Goal: Transaction & Acquisition: Purchase product/service

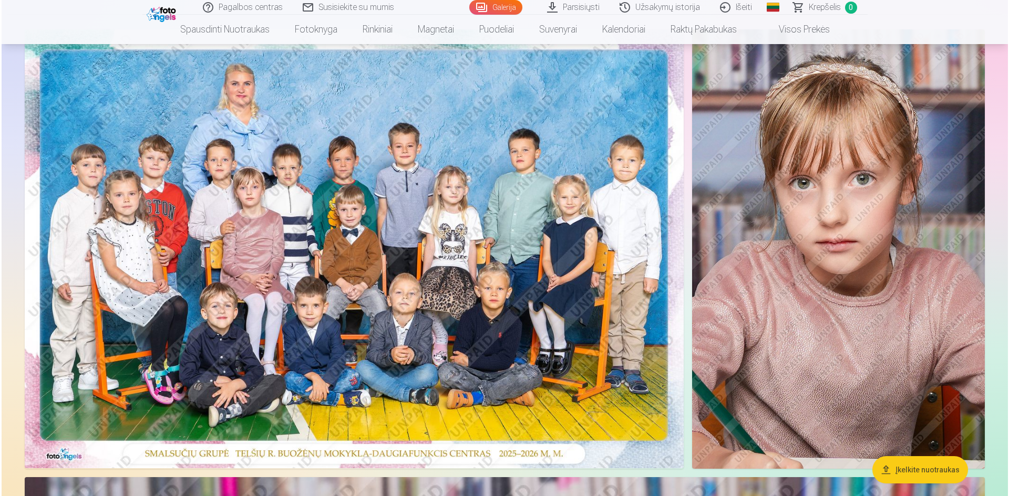
scroll to position [105, 0]
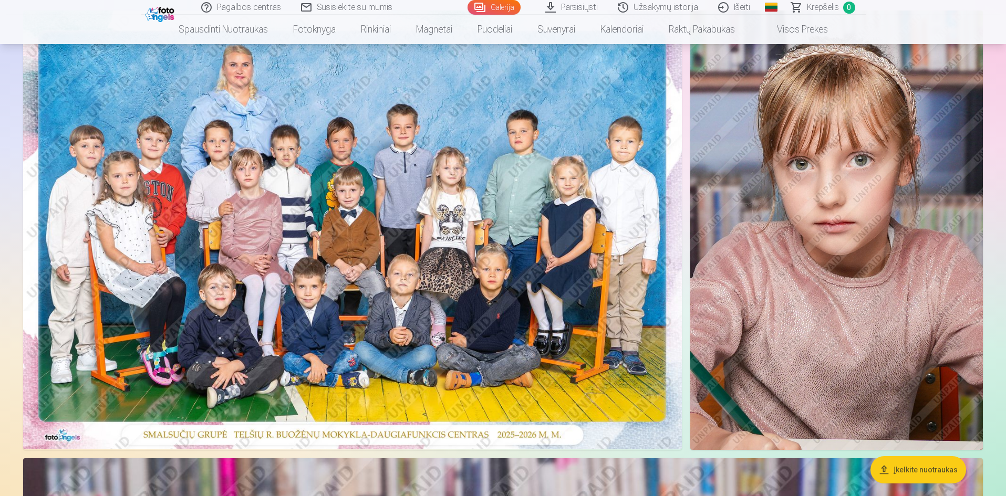
click at [321, 273] on img at bounding box center [352, 230] width 659 height 439
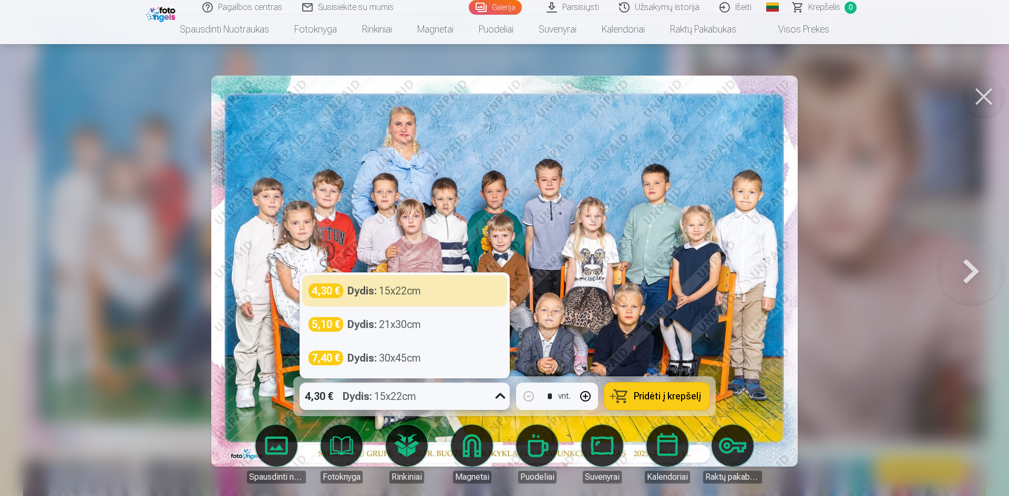
click at [496, 397] on icon at bounding box center [500, 396] width 17 height 17
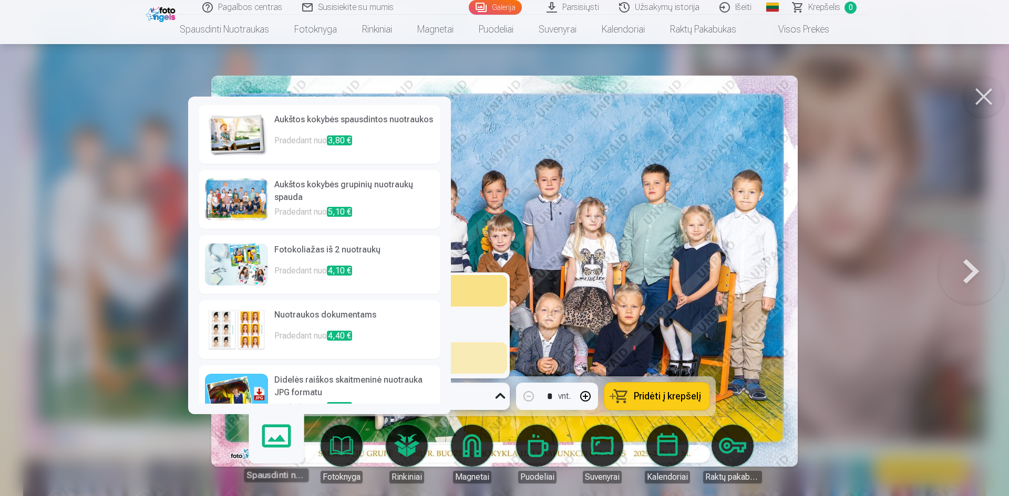
click at [281, 444] on link "Spausdinti nuotraukas" at bounding box center [276, 450] width 65 height 65
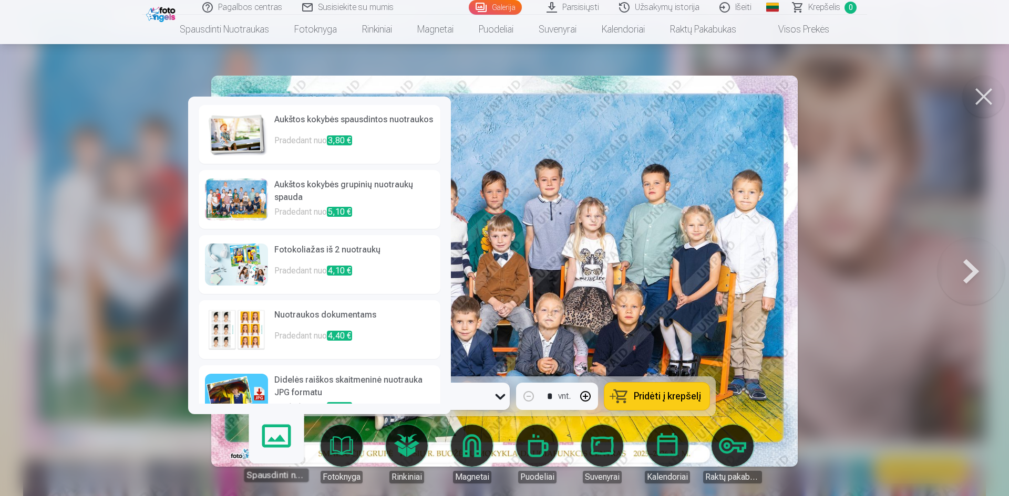
click at [547, 217] on img at bounding box center [504, 271] width 587 height 391
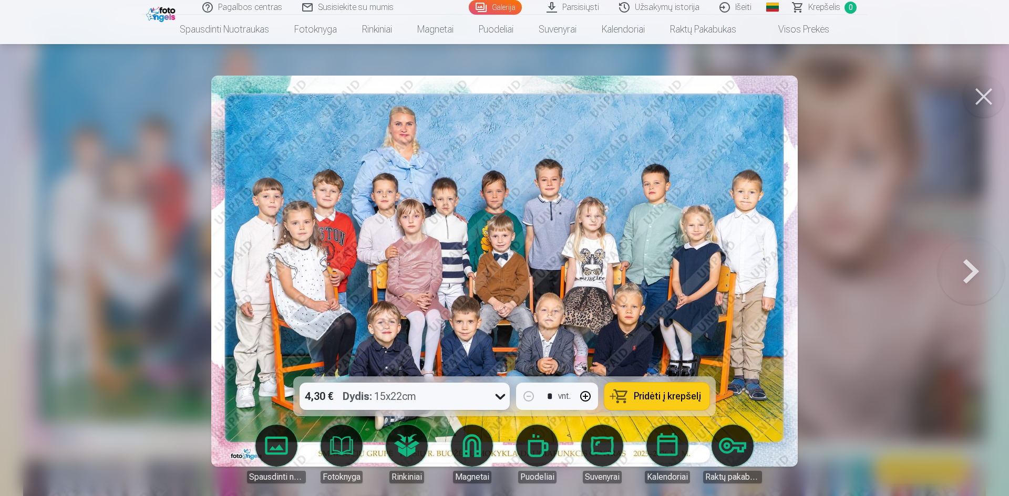
click at [641, 397] on span "Pridėti į krepšelį" at bounding box center [667, 396] width 67 height 9
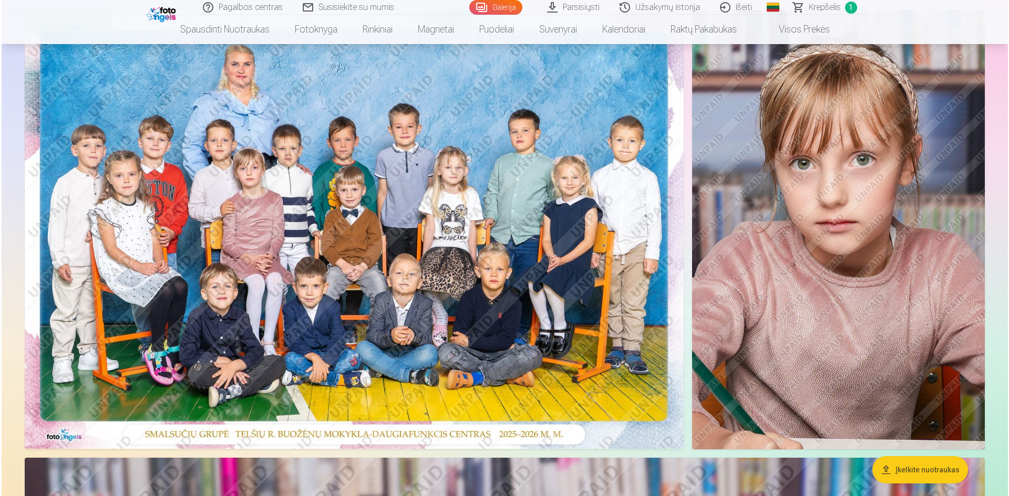
scroll to position [105, 0]
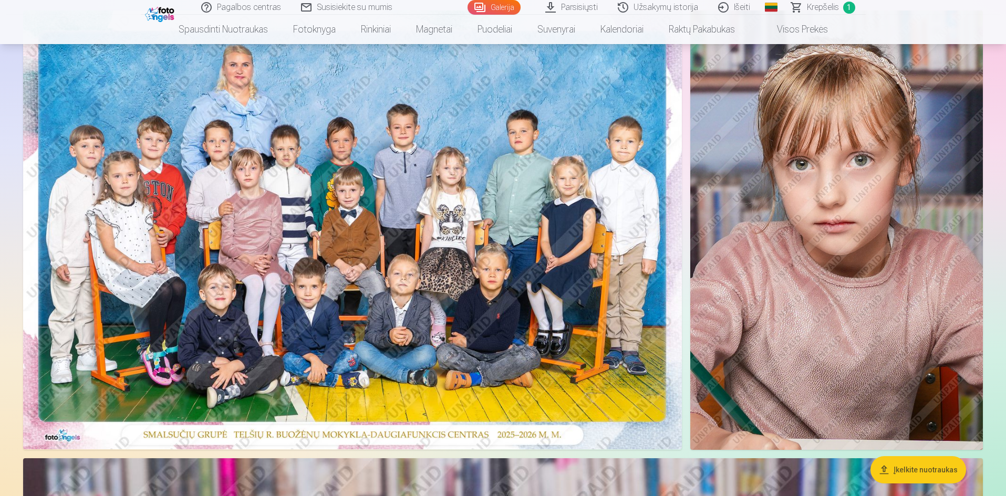
click at [848, 237] on img at bounding box center [836, 231] width 293 height 440
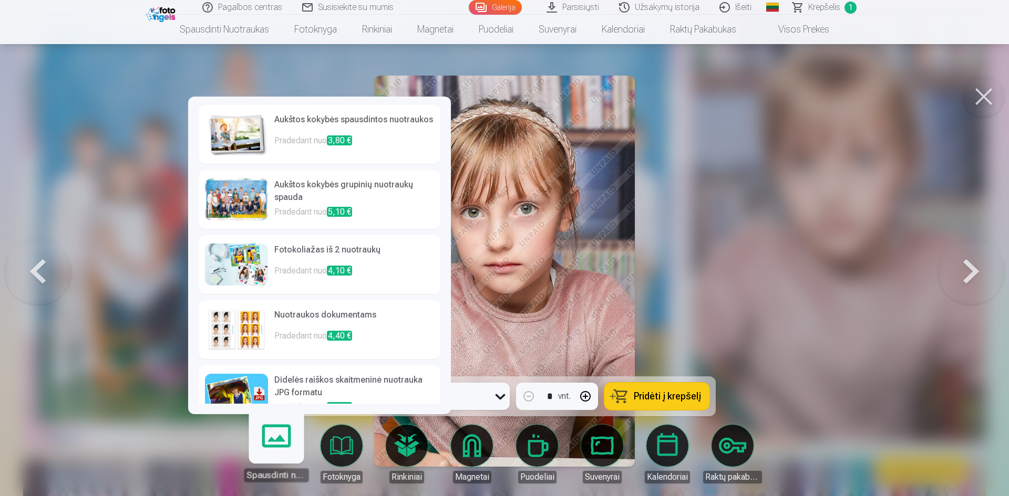
click at [275, 451] on link "Spausdinti nuotraukas" at bounding box center [276, 450] width 65 height 65
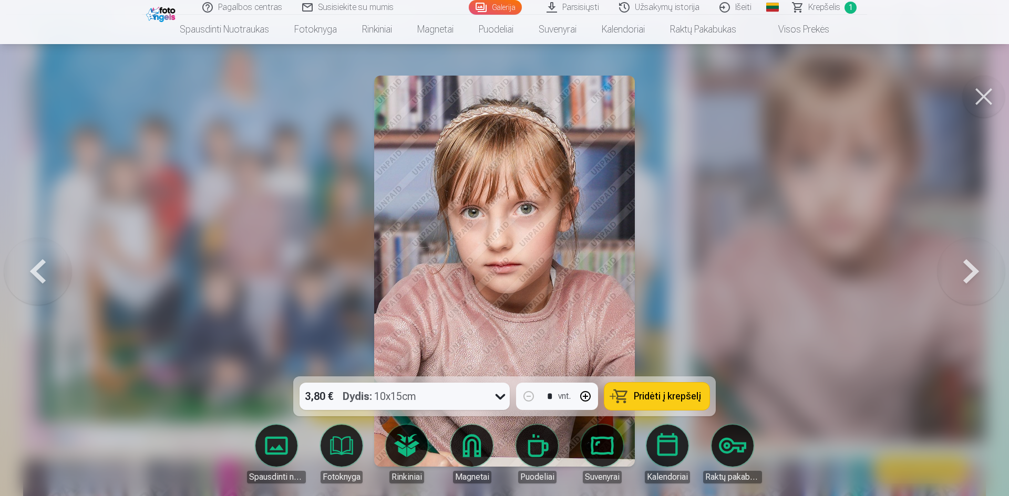
click at [659, 405] on button "Pridėti į krepšelį" at bounding box center [656, 396] width 105 height 27
click at [963, 275] on button at bounding box center [970, 271] width 67 height 190
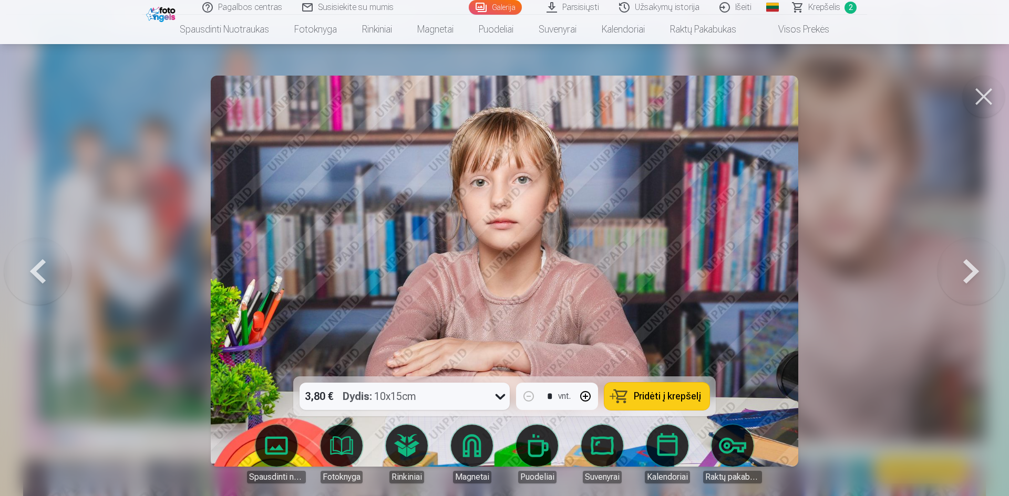
click at [963, 275] on button at bounding box center [970, 271] width 67 height 190
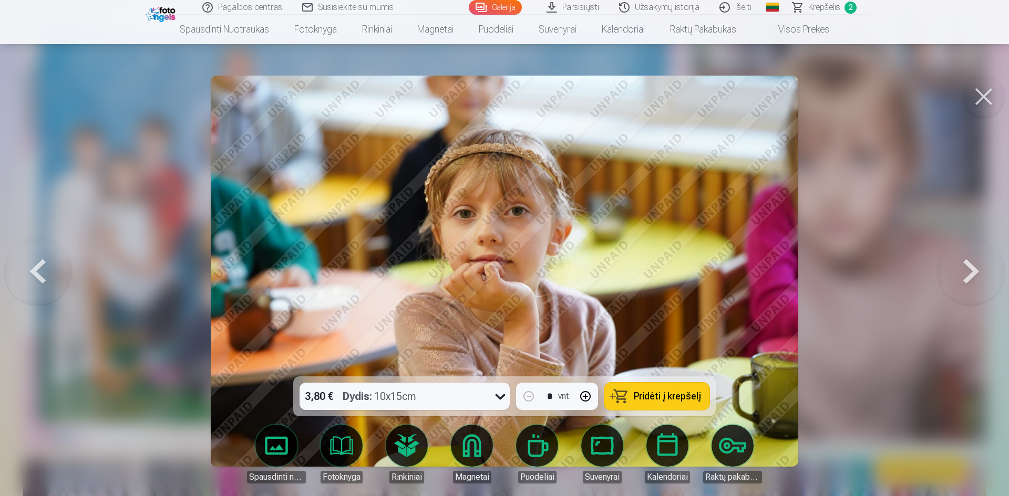
click at [963, 275] on button at bounding box center [970, 271] width 67 height 190
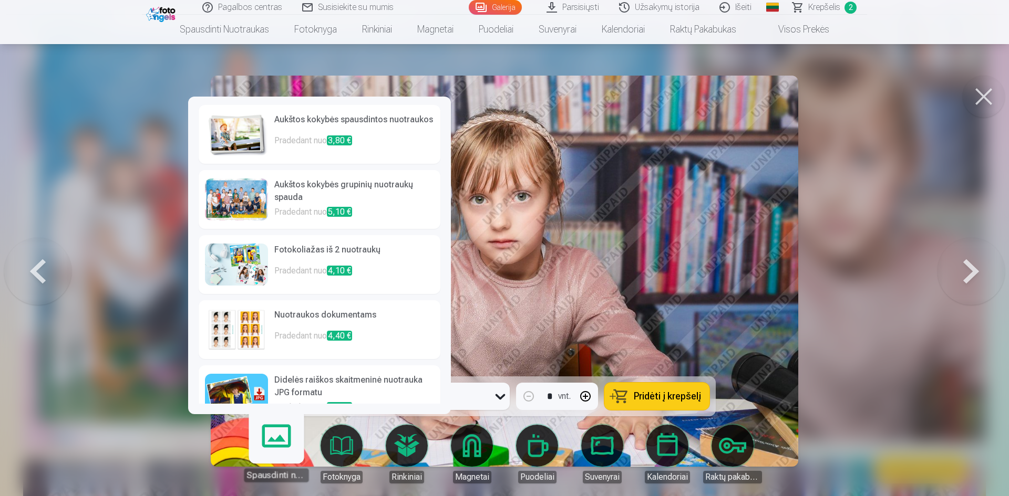
click at [290, 435] on link "Spausdinti nuotraukas" at bounding box center [276, 450] width 65 height 65
click at [281, 264] on h6 "Fotokoliažas iš 2 nuotraukų" at bounding box center [354, 254] width 160 height 21
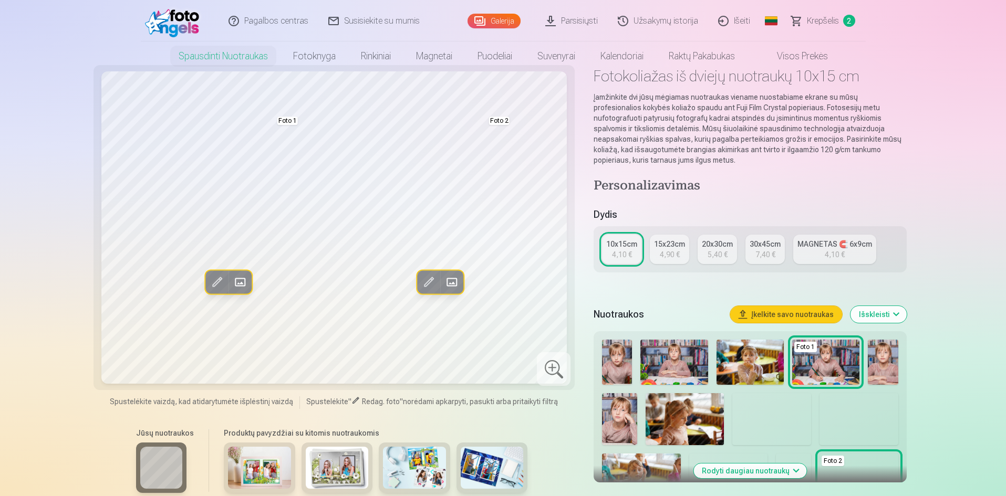
scroll to position [53, 0]
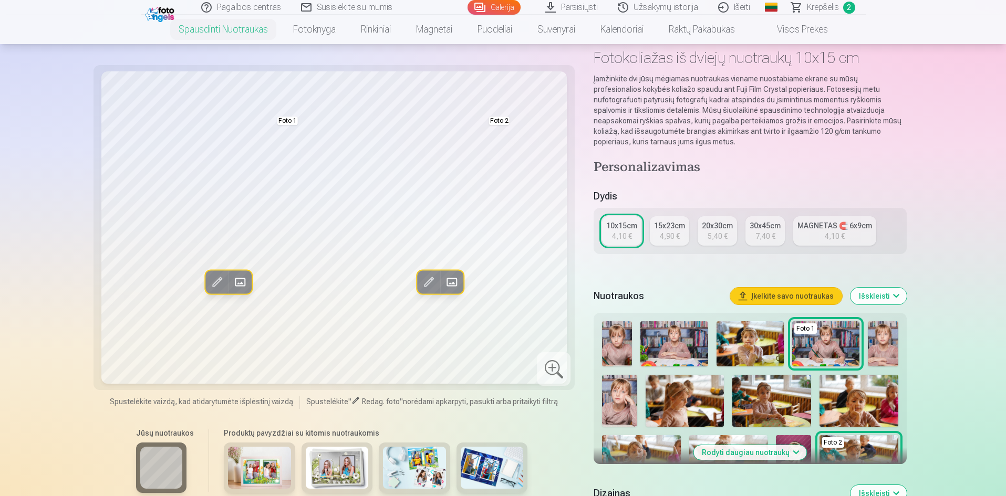
click at [653, 339] on img at bounding box center [673, 343] width 67 height 45
click at [689, 338] on img at bounding box center [673, 343] width 67 height 45
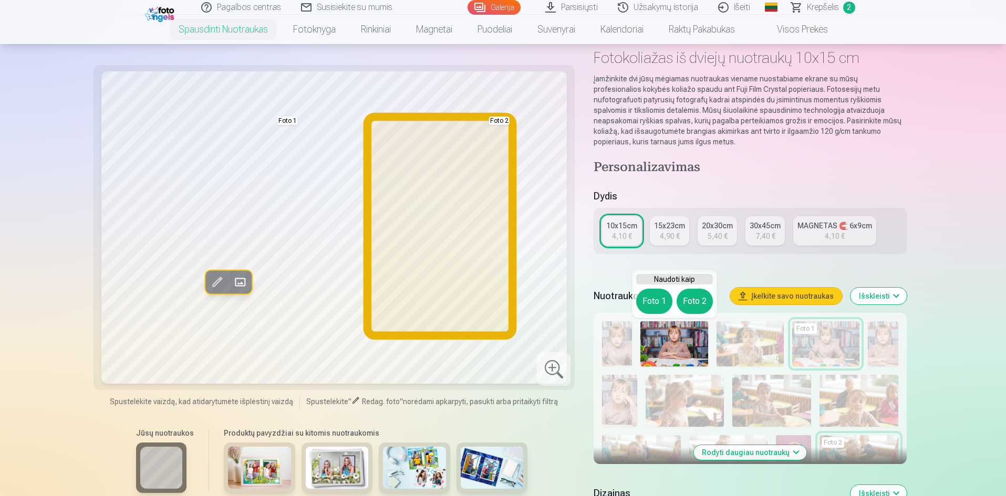
click at [695, 300] on button "Foto 2" at bounding box center [695, 301] width 36 height 25
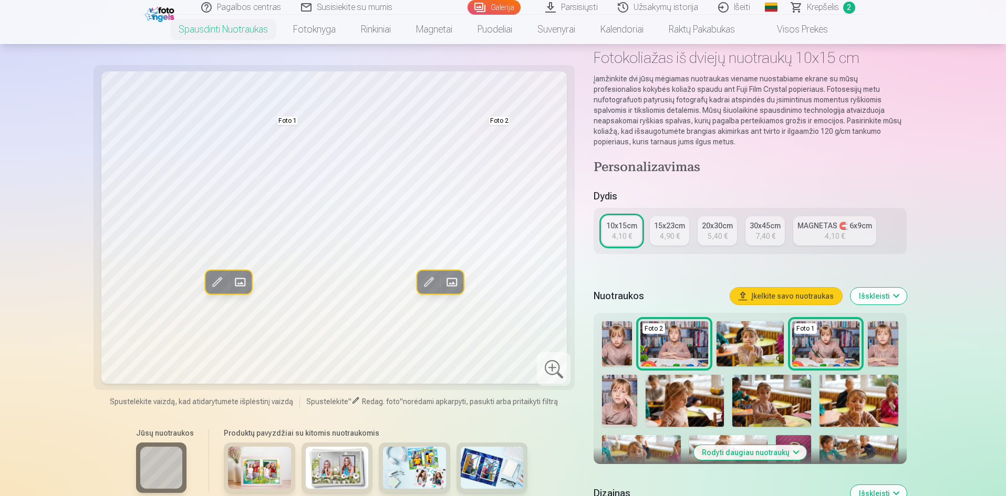
click at [757, 399] on img at bounding box center [771, 401] width 79 height 53
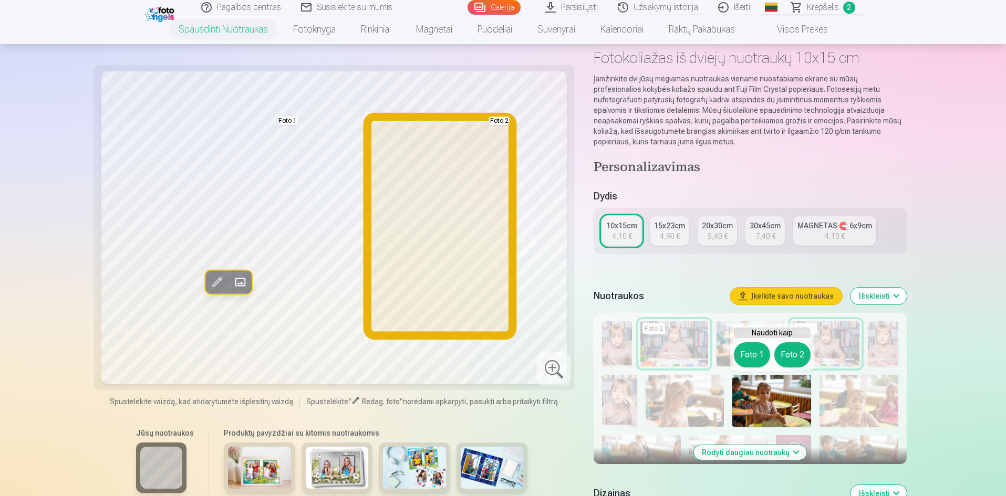
click at [794, 357] on button "Foto 2" at bounding box center [792, 354] width 36 height 25
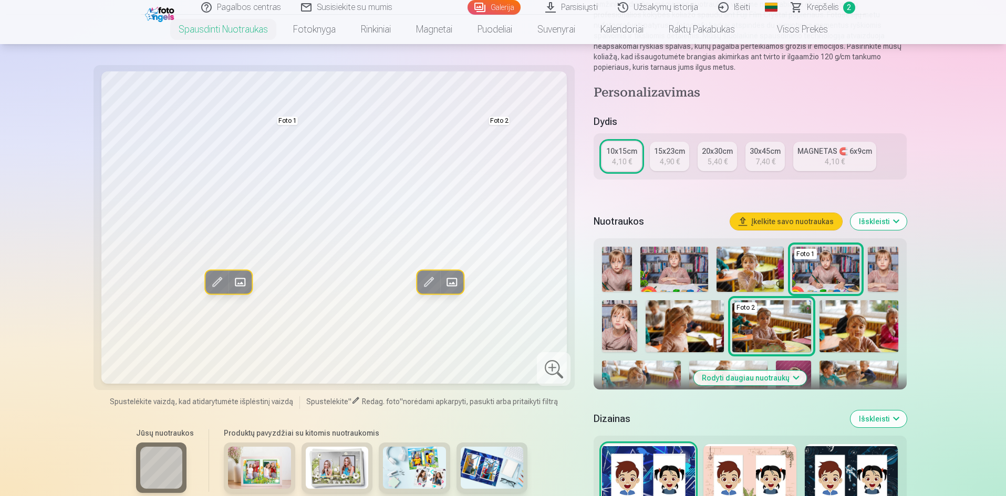
scroll to position [158, 0]
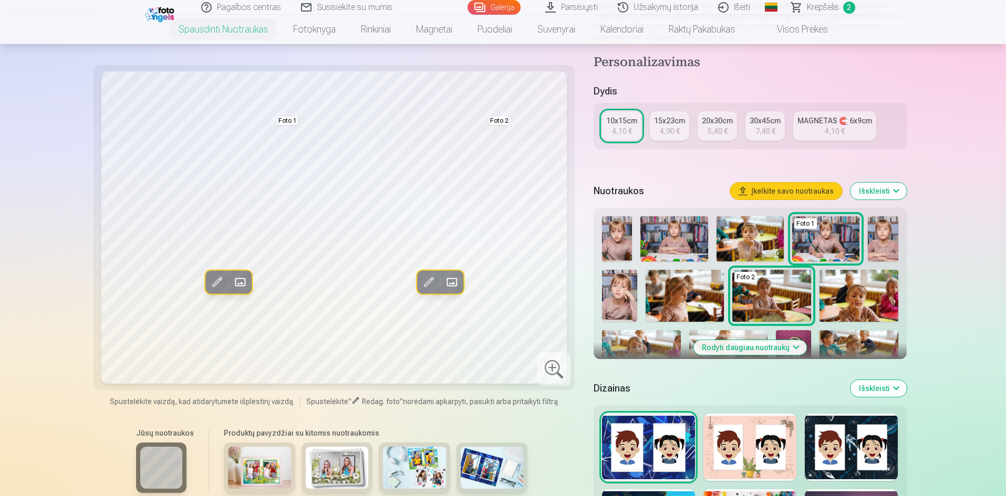
click at [671, 294] on img at bounding box center [685, 296] width 79 height 53
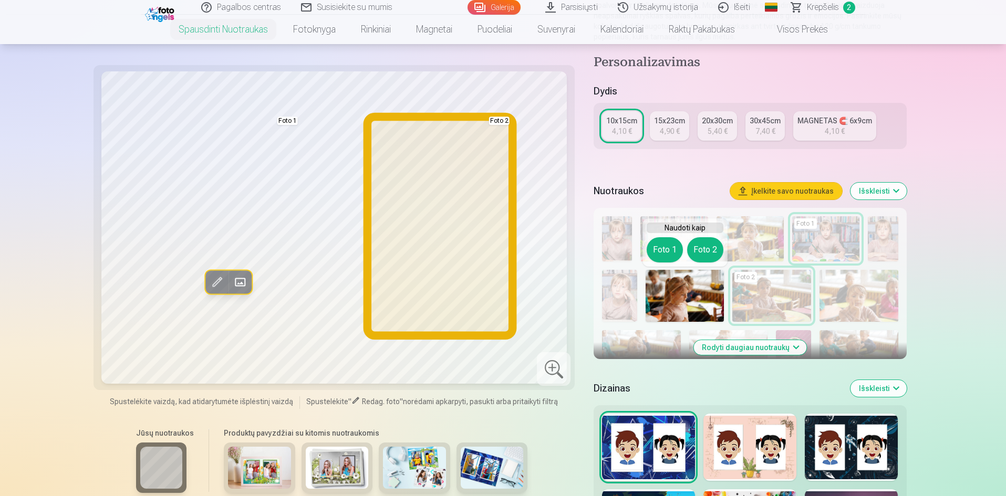
click at [708, 247] on button "Foto 2" at bounding box center [705, 249] width 36 height 25
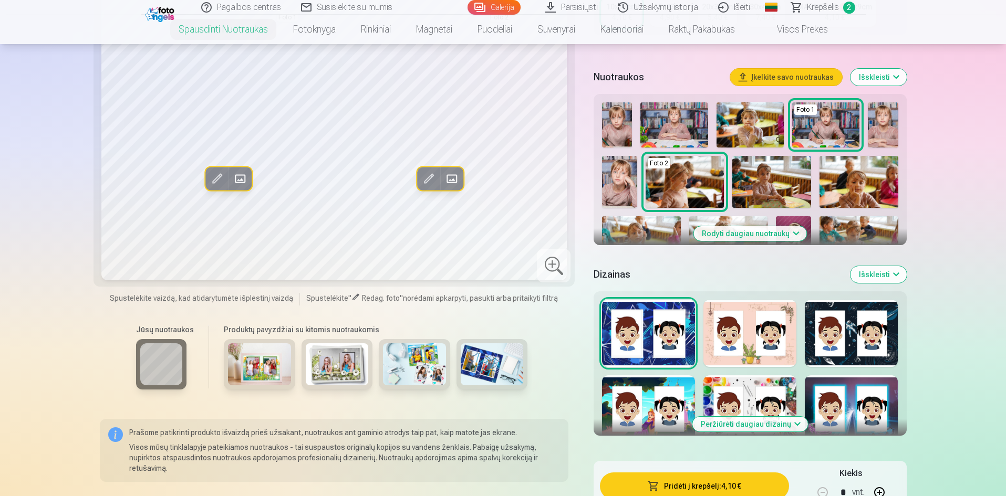
scroll to position [273, 0]
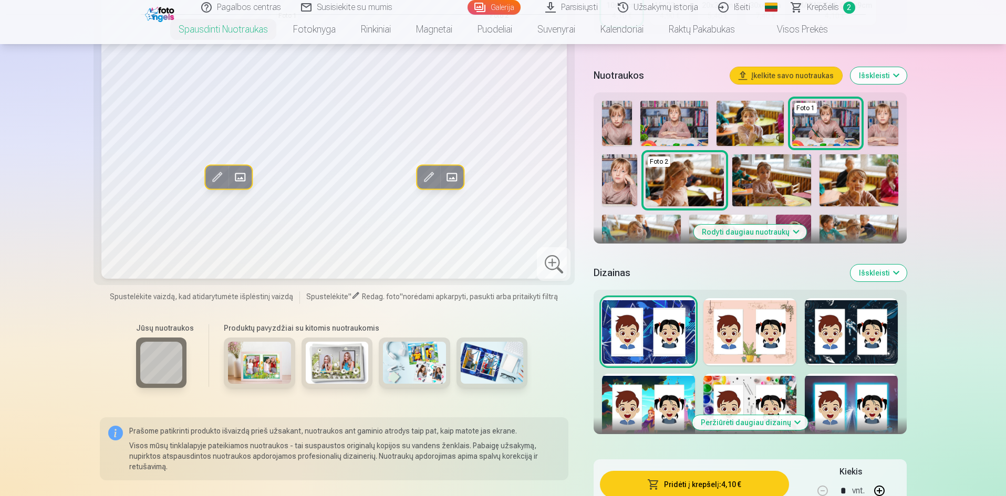
click at [844, 230] on img at bounding box center [858, 241] width 79 height 53
click at [749, 176] on img at bounding box center [771, 180] width 79 height 53
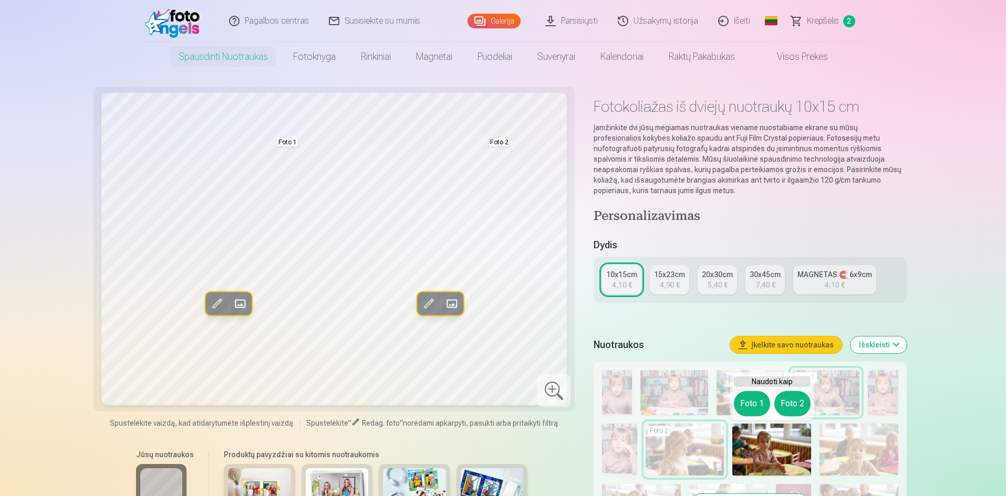
scroll to position [0, 0]
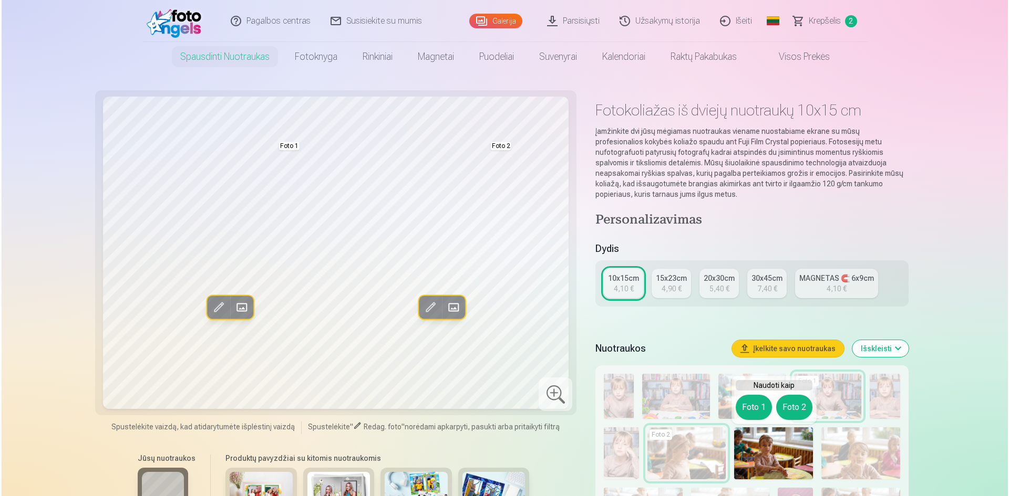
scroll to position [105, 0]
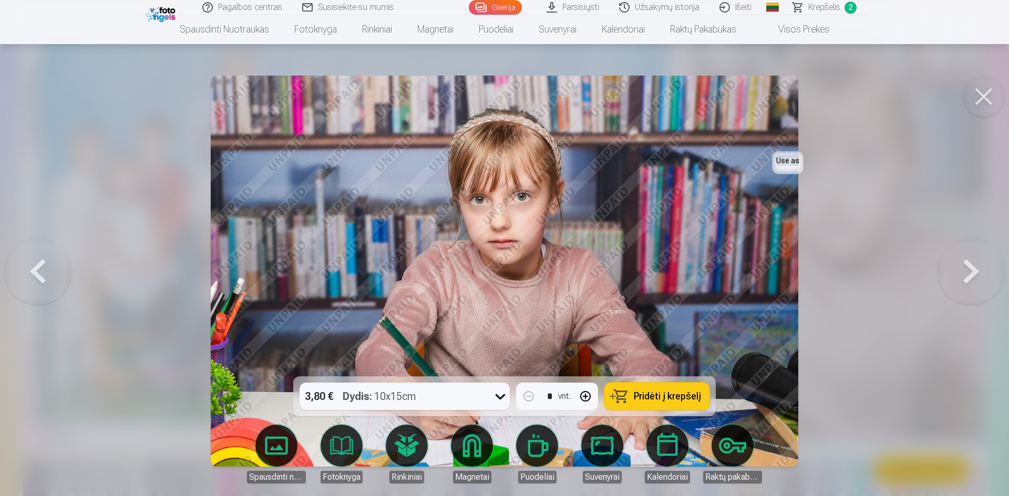
click at [967, 275] on button at bounding box center [970, 271] width 67 height 190
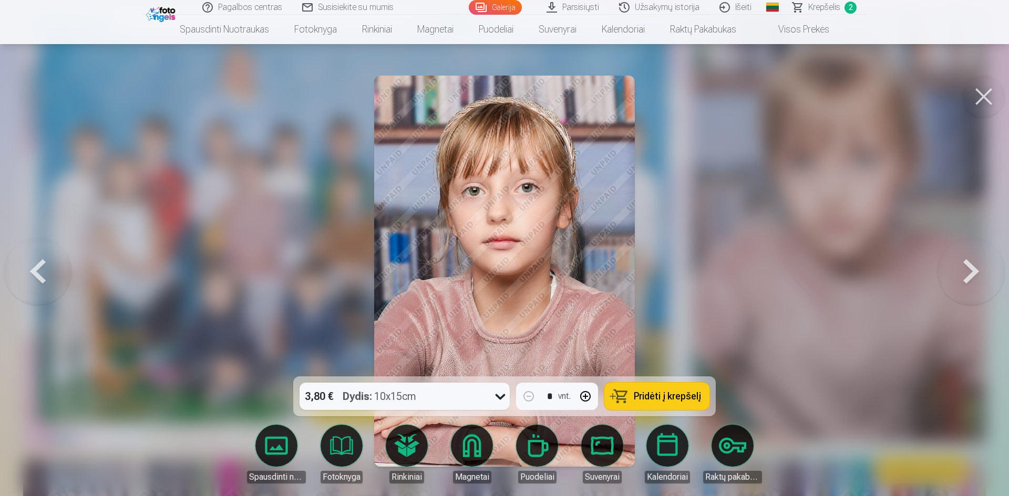
click at [967, 275] on button at bounding box center [970, 271] width 67 height 190
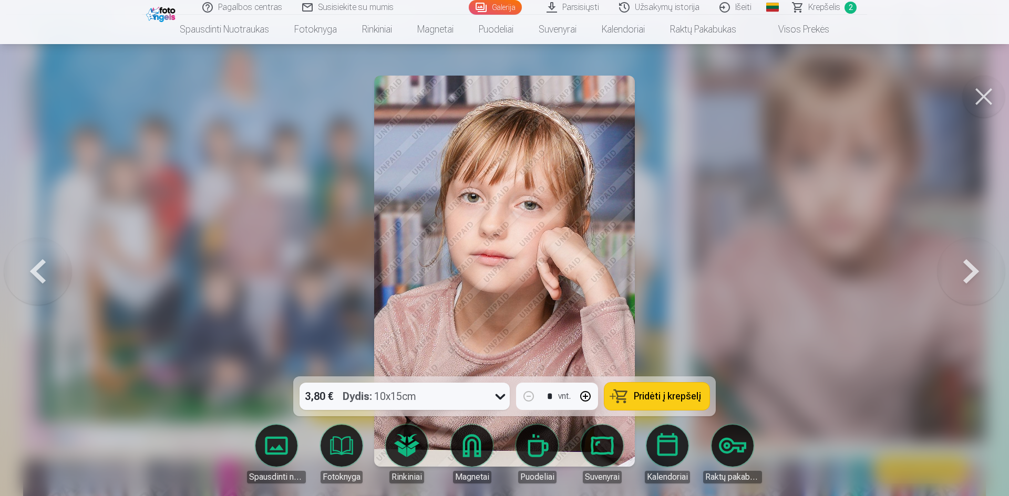
click at [825, 6] on span "Krepšelis" at bounding box center [824, 7] width 32 height 13
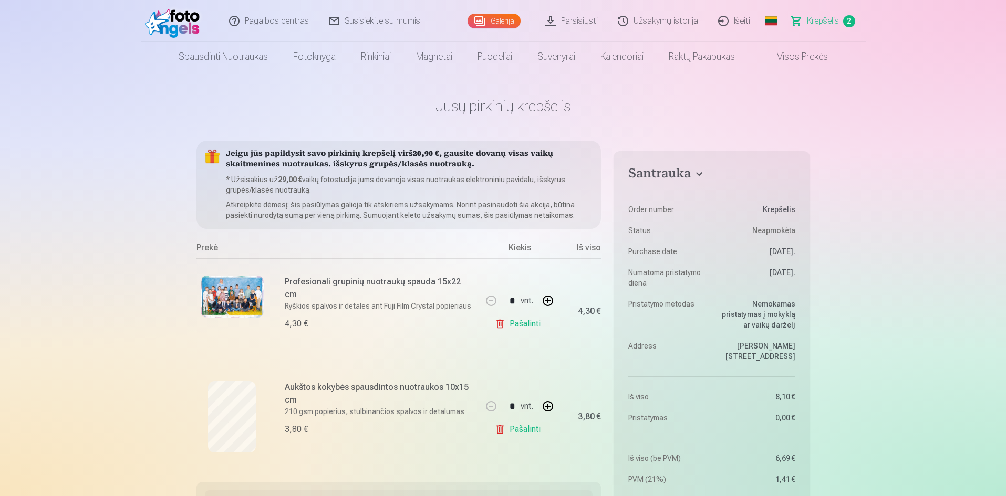
scroll to position [105, 0]
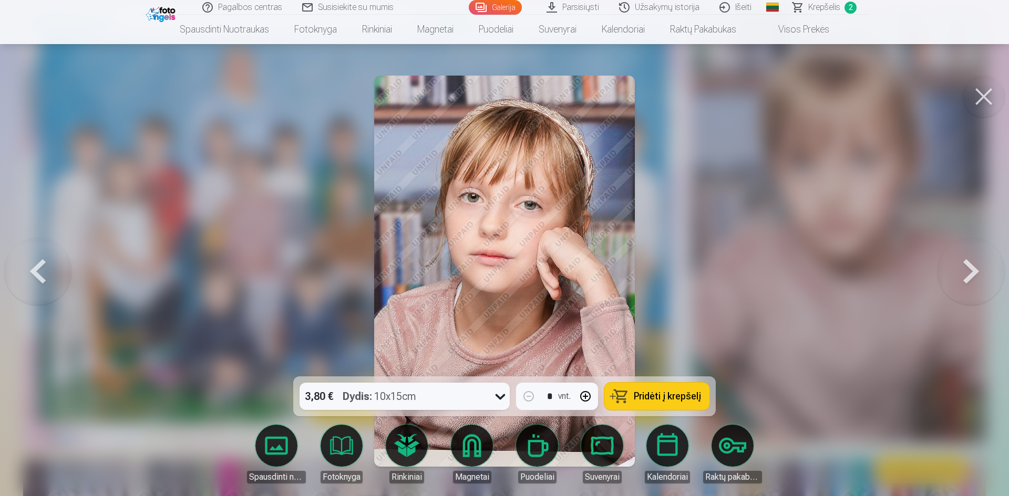
click at [972, 267] on button at bounding box center [970, 271] width 67 height 190
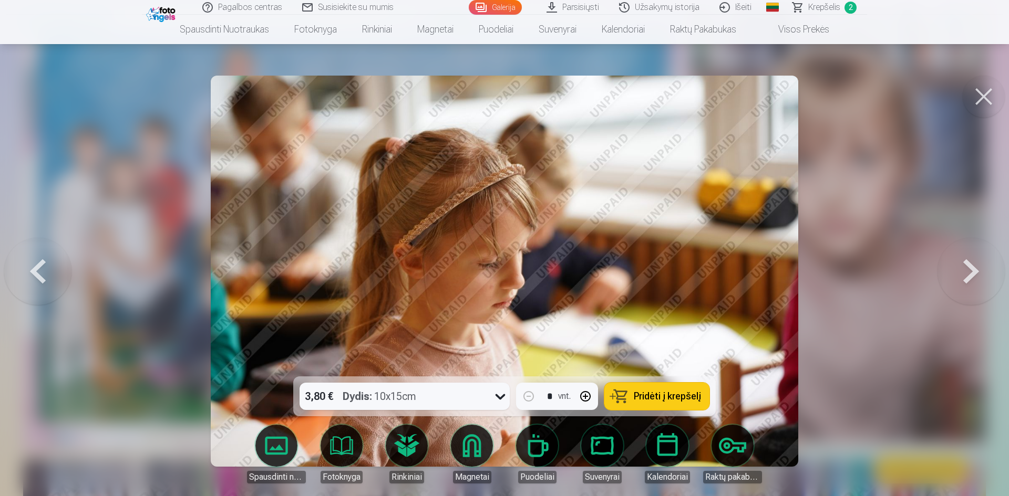
click at [971, 267] on button at bounding box center [970, 271] width 67 height 190
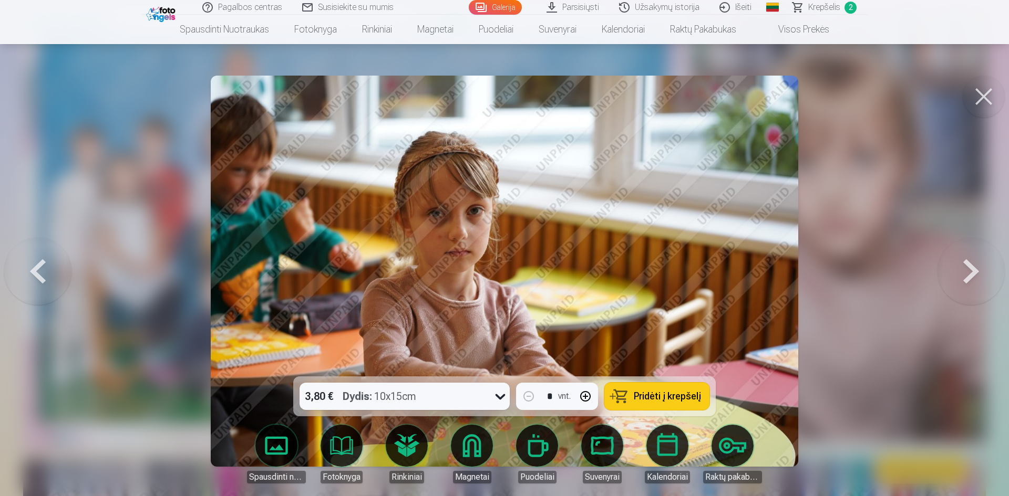
click at [970, 268] on button at bounding box center [970, 271] width 67 height 190
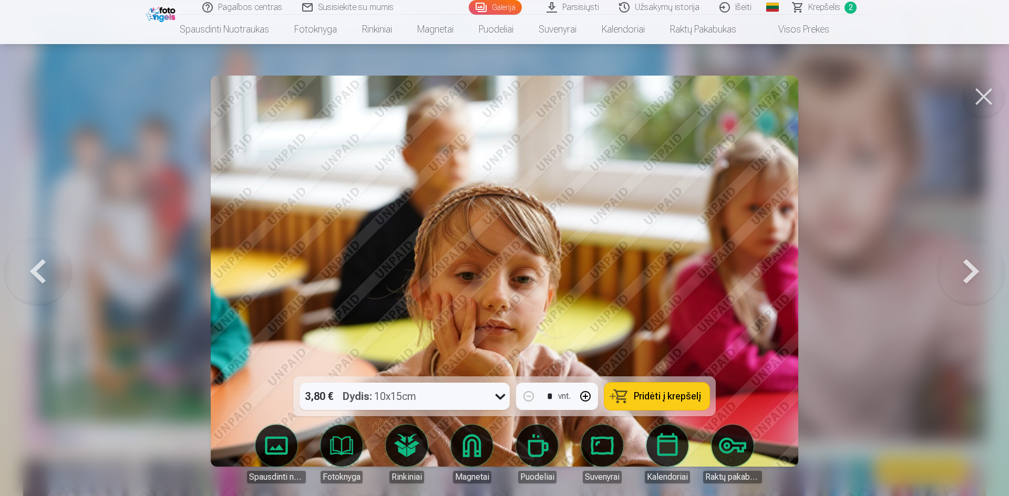
click at [969, 269] on button at bounding box center [970, 271] width 67 height 190
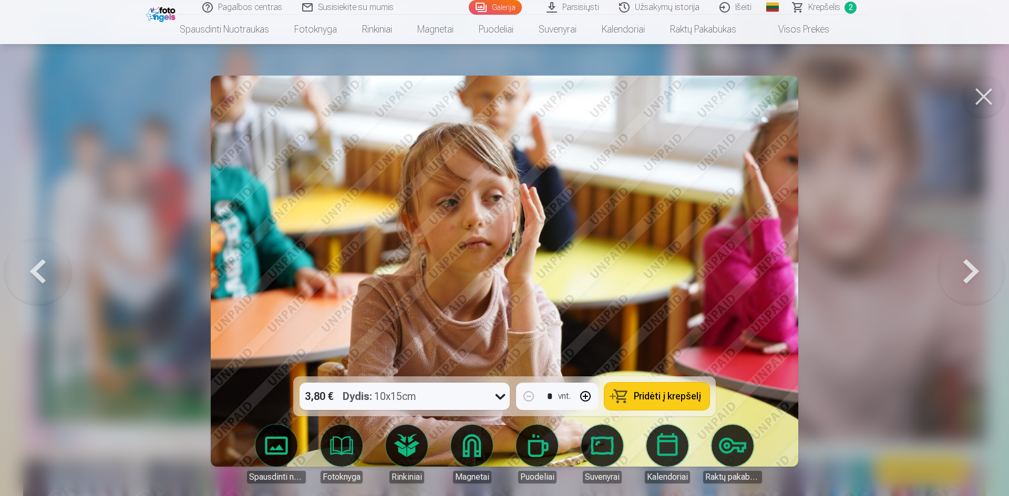
click at [968, 270] on button at bounding box center [970, 271] width 67 height 190
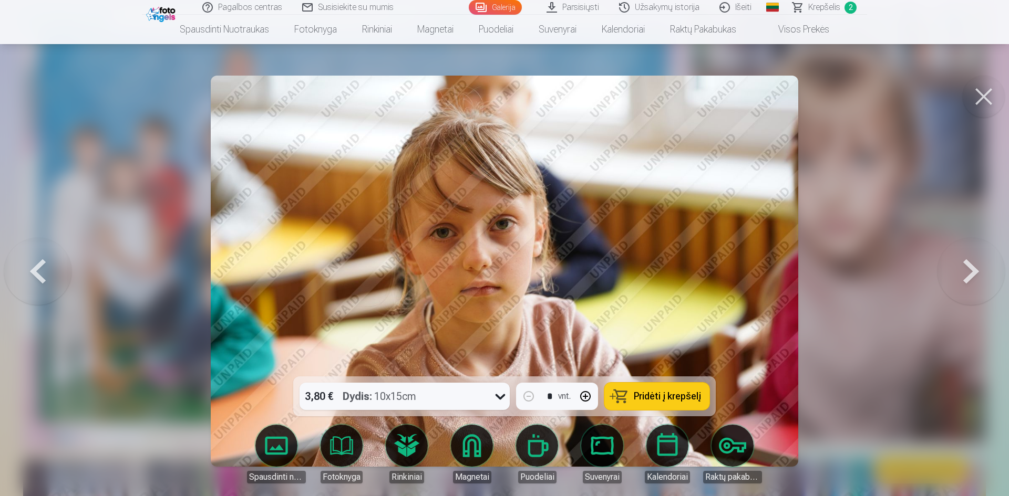
click at [967, 271] on button at bounding box center [970, 271] width 67 height 190
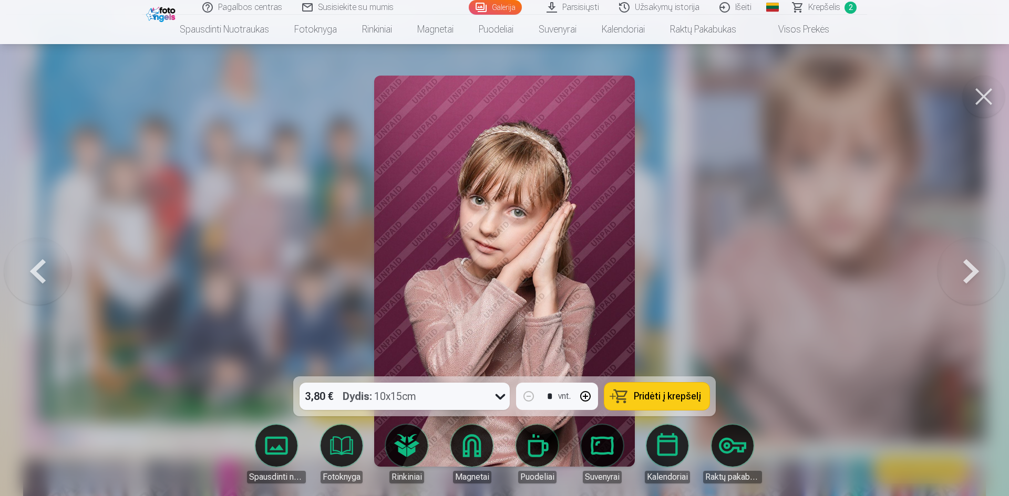
click at [966, 272] on button at bounding box center [970, 271] width 67 height 190
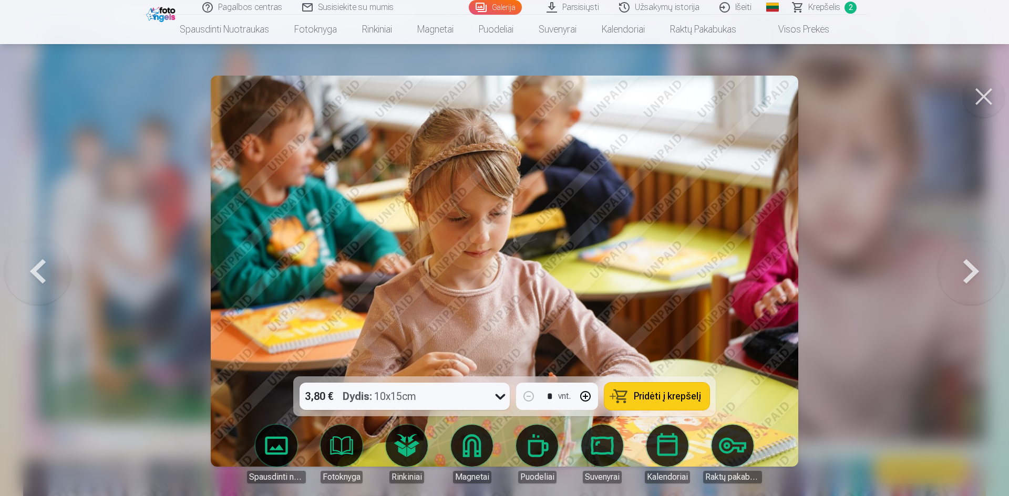
click at [966, 272] on button at bounding box center [970, 271] width 67 height 190
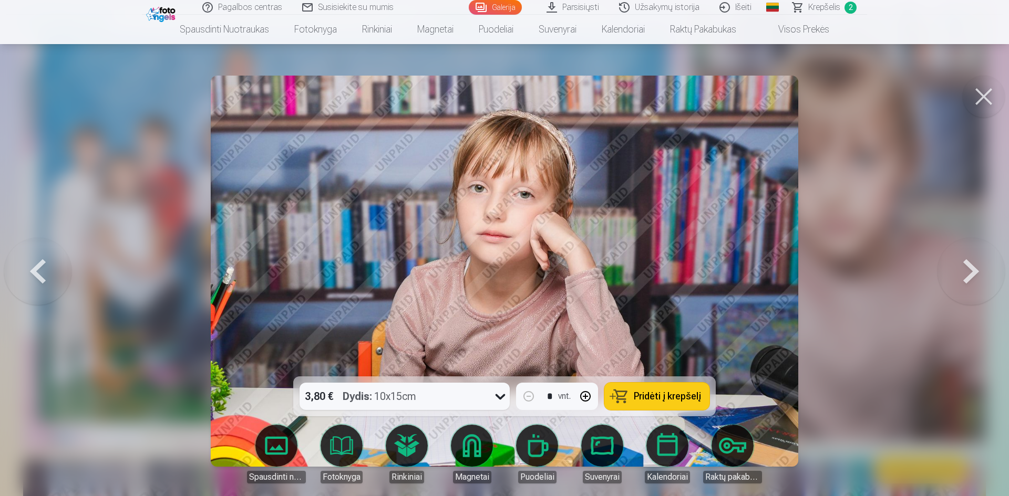
click at [965, 272] on button at bounding box center [970, 271] width 67 height 190
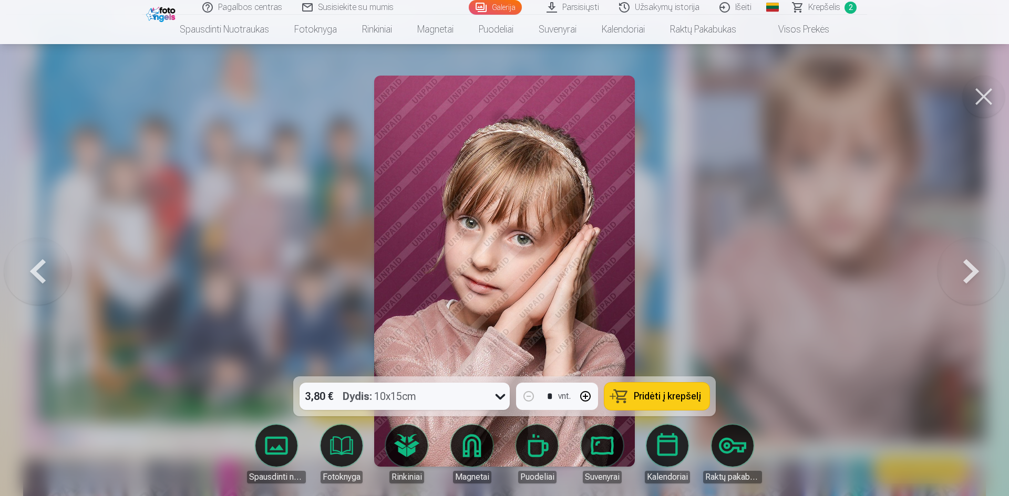
click at [965, 273] on button at bounding box center [970, 271] width 67 height 190
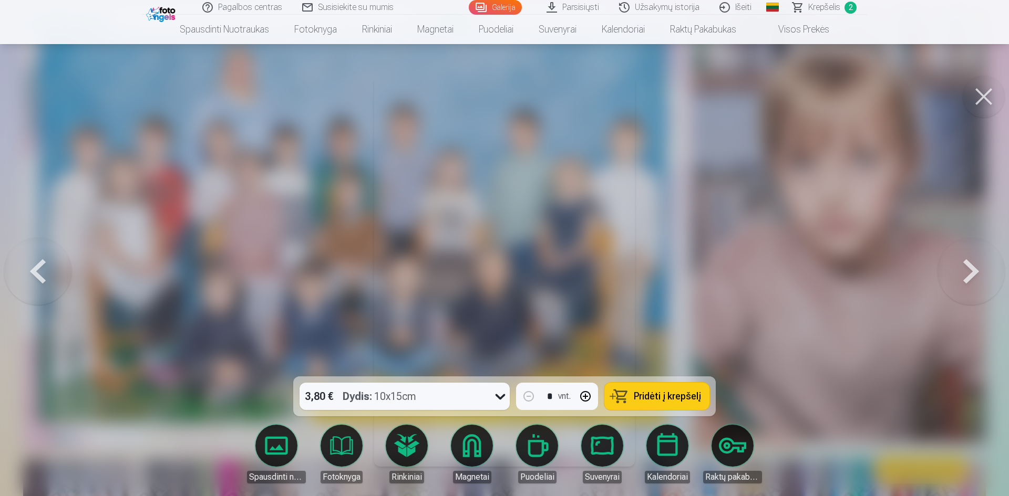
click at [965, 274] on button at bounding box center [970, 271] width 67 height 190
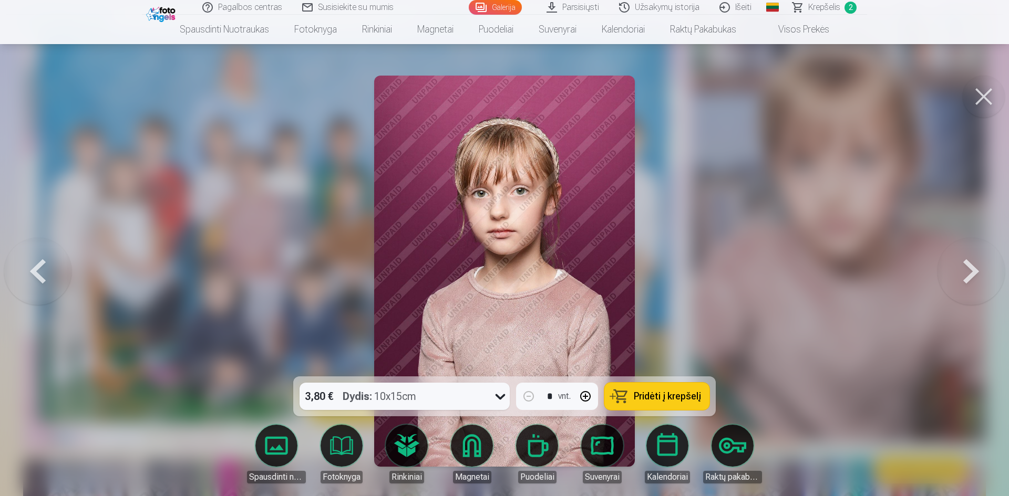
click at [965, 274] on button at bounding box center [970, 271] width 67 height 190
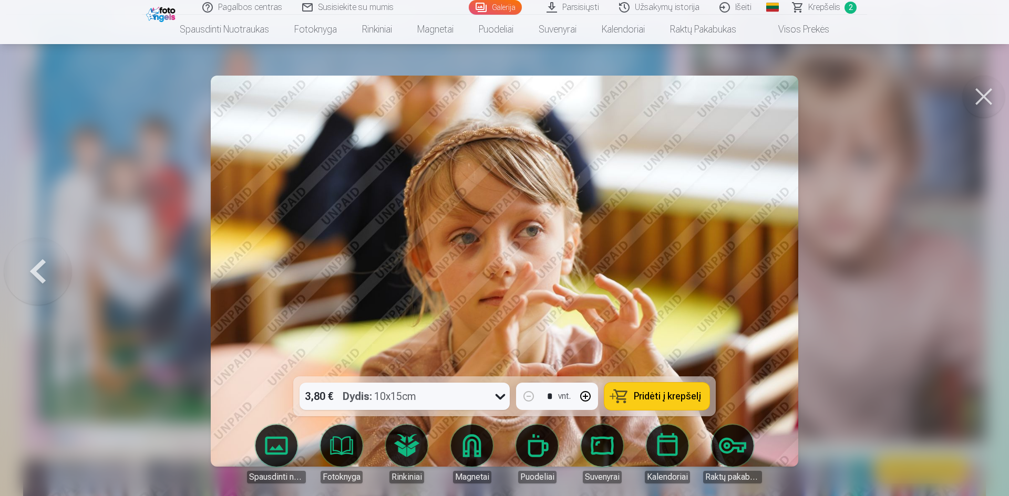
click at [961, 280] on div at bounding box center [504, 248] width 1009 height 496
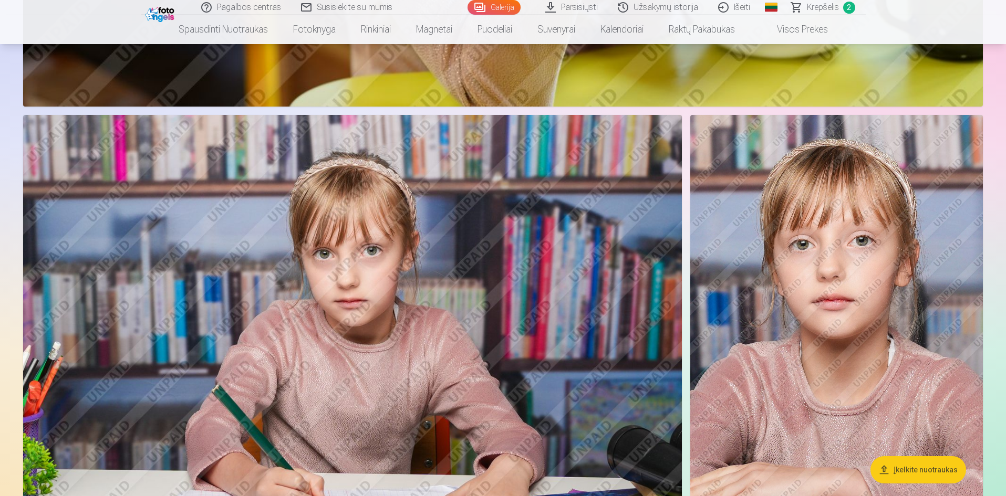
scroll to position [1786, 0]
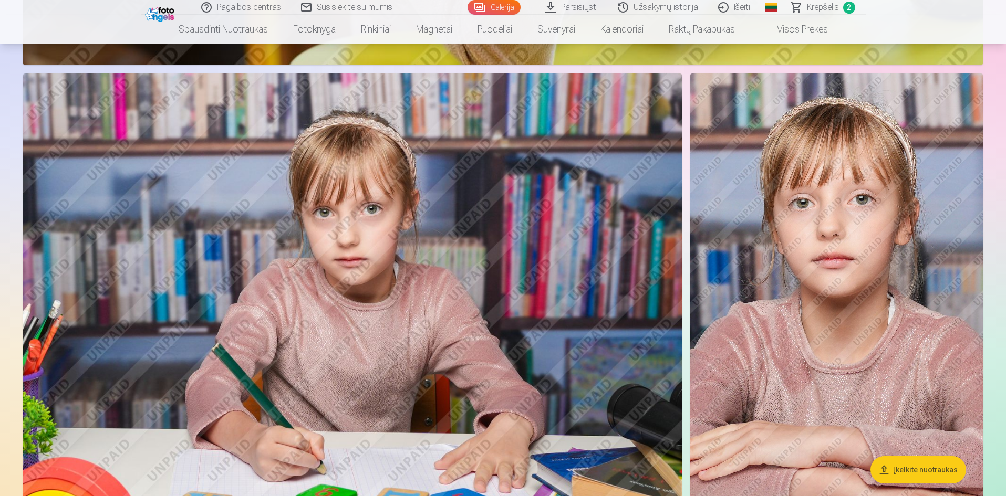
click at [327, 243] on img at bounding box center [352, 293] width 659 height 439
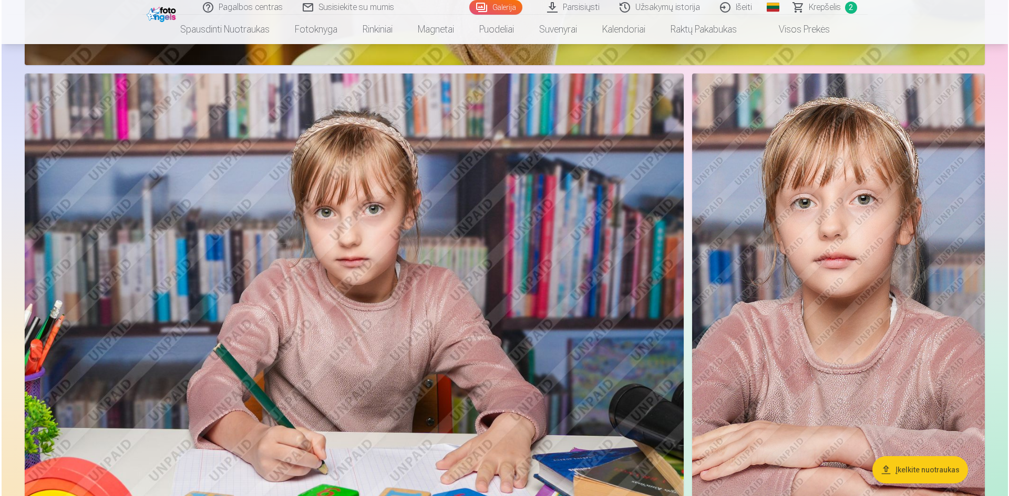
scroll to position [1789, 0]
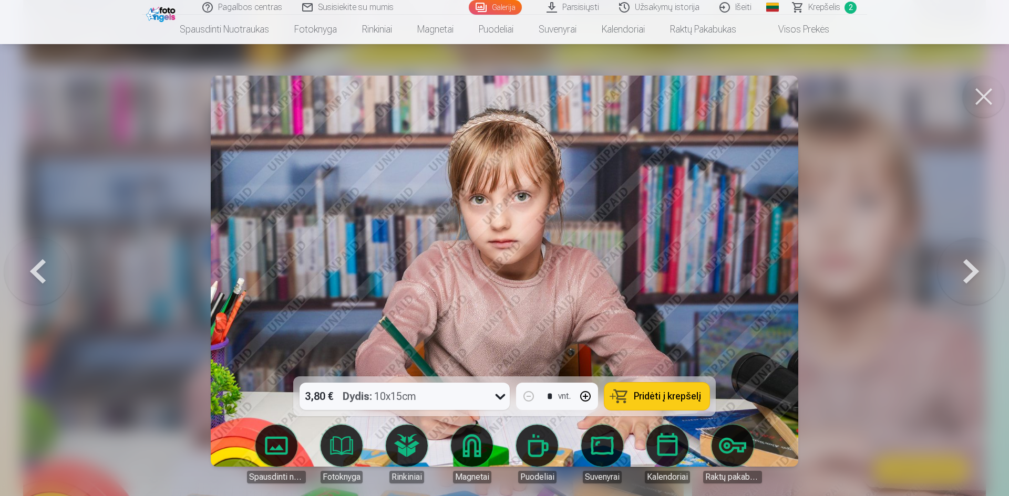
click at [584, 394] on button "button" at bounding box center [585, 396] width 25 height 25
type input "*"
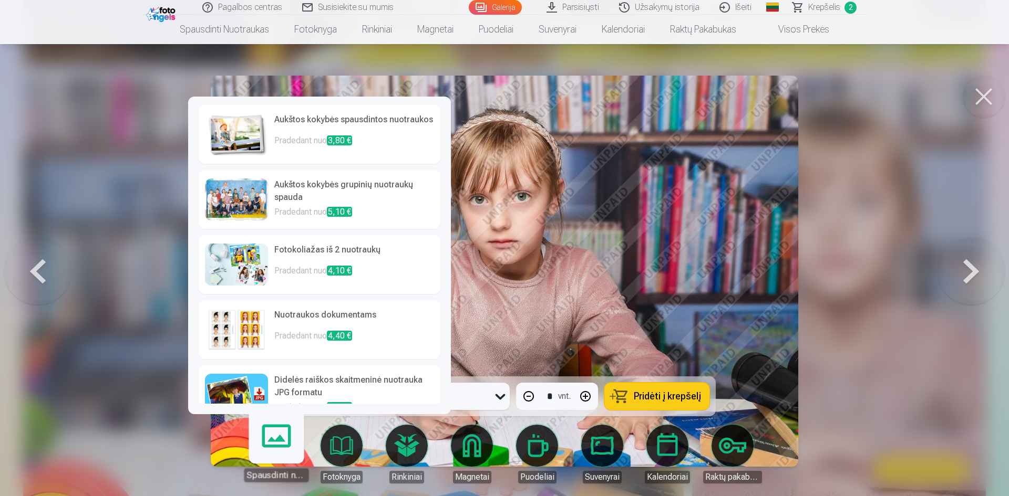
click at [289, 451] on link "Spausdinti nuotraukas" at bounding box center [276, 450] width 65 height 65
drag, startPoint x: 333, startPoint y: 133, endPoint x: 378, endPoint y: 137, distance: 45.4
click at [334, 133] on h6 "Aukštos kokybės spausdintos nuotraukos" at bounding box center [354, 123] width 160 height 21
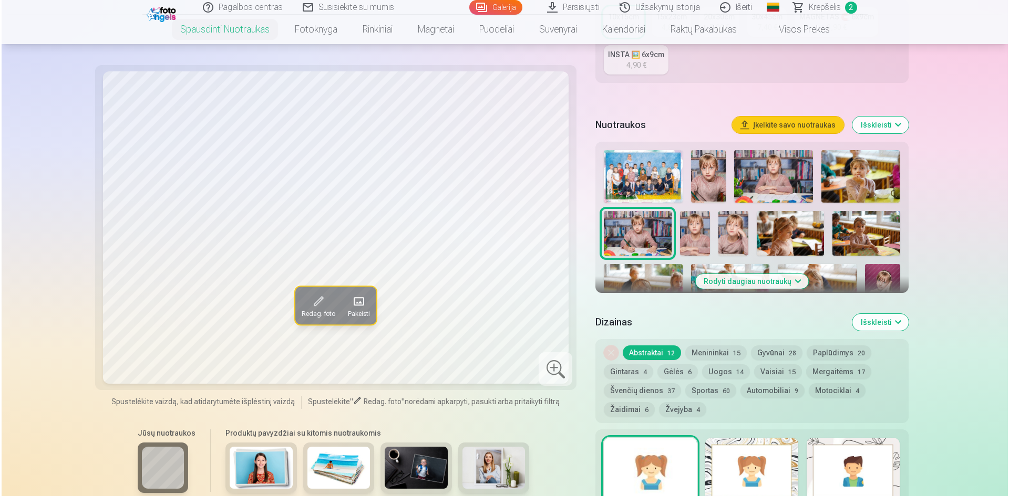
scroll to position [420, 0]
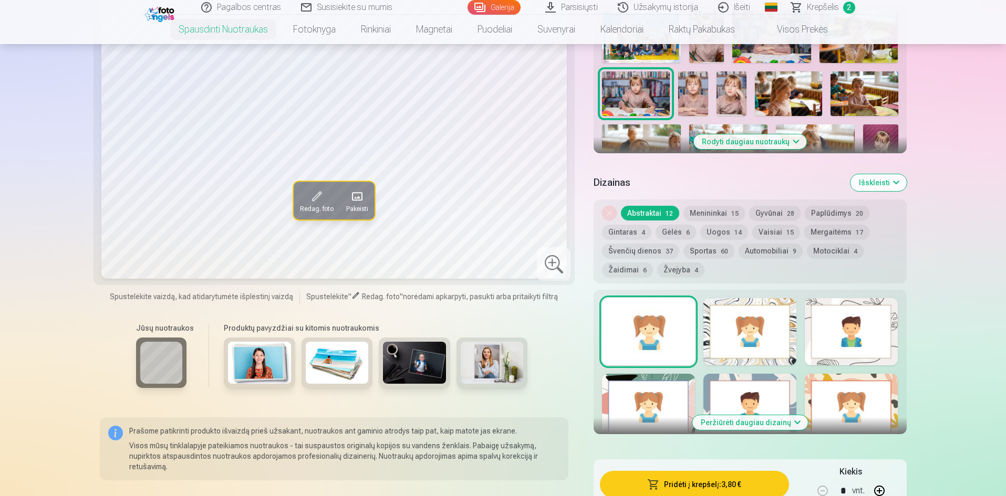
click at [728, 483] on button "Pridėti į krepšelį : 3,80 €" at bounding box center [694, 484] width 189 height 27
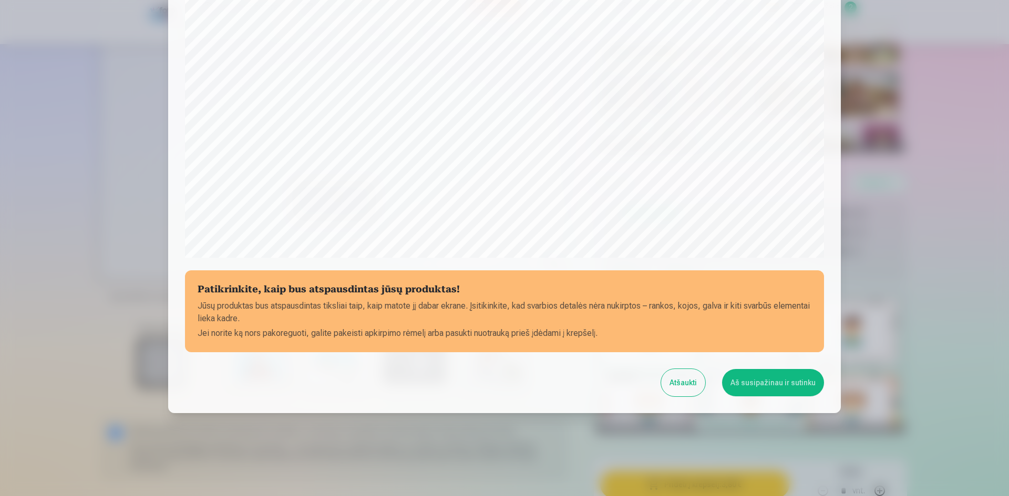
scroll to position [260, 0]
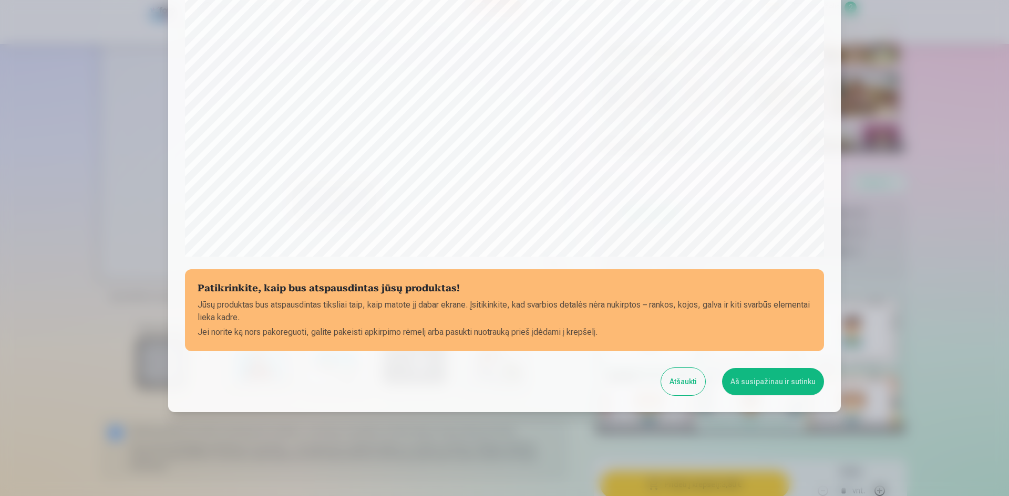
click at [745, 382] on button "Aš susipažinau ir sutinku" at bounding box center [773, 381] width 102 height 27
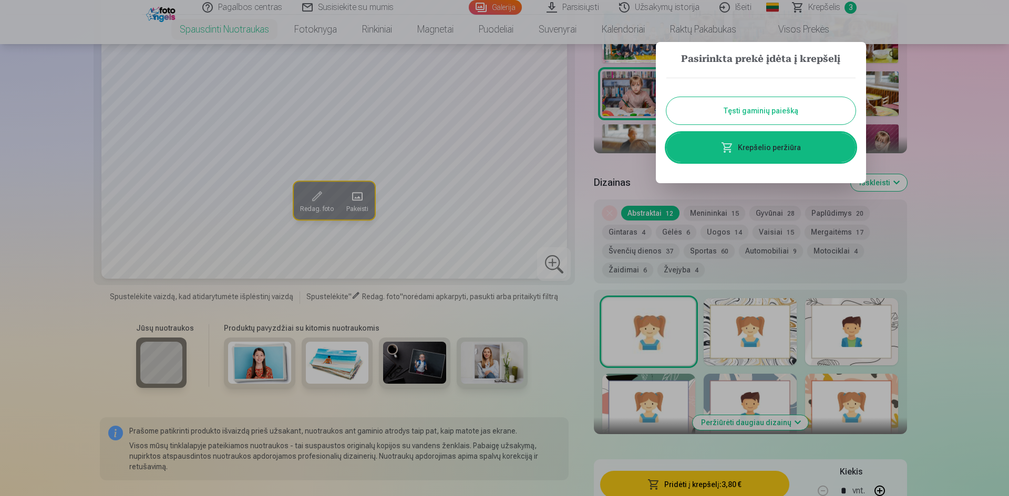
click at [746, 148] on link "Krepšelio peržiūra" at bounding box center [760, 147] width 189 height 29
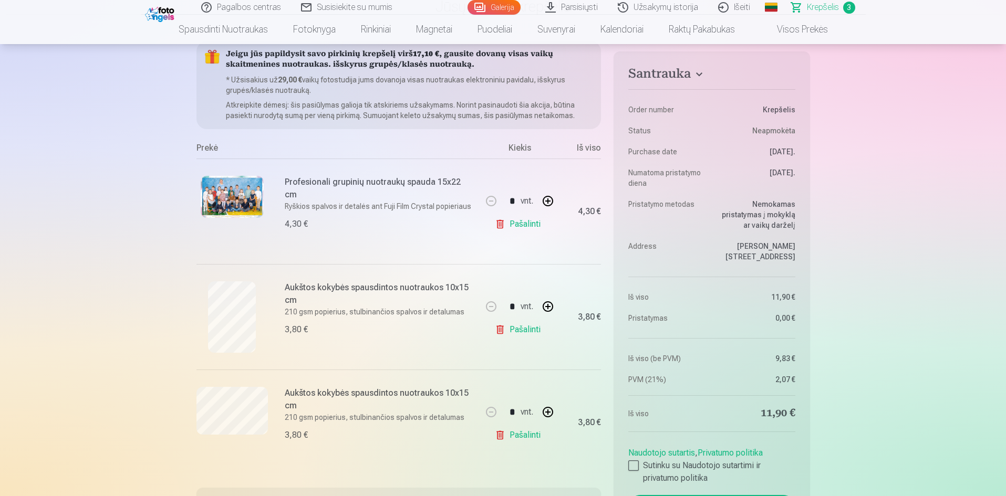
scroll to position [105, 0]
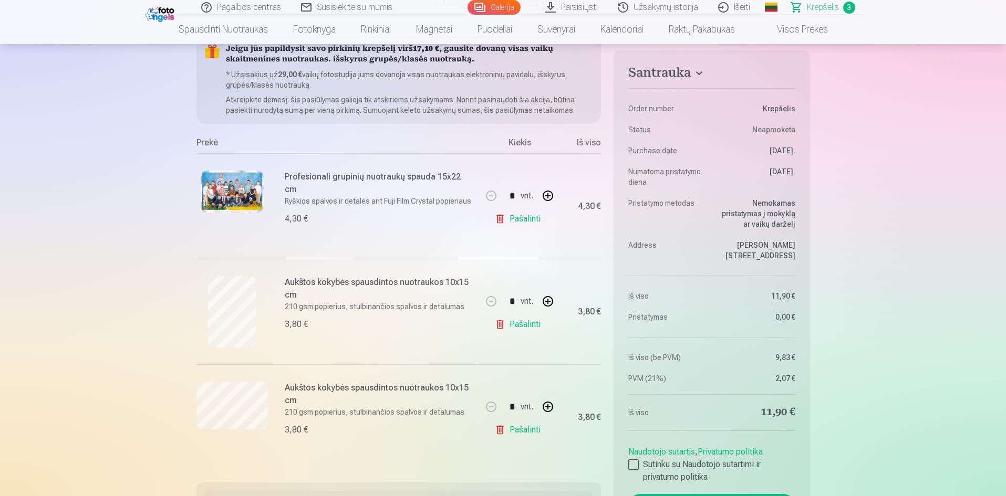
click at [544, 405] on button "button" at bounding box center [547, 406] width 25 height 25
type input "*"
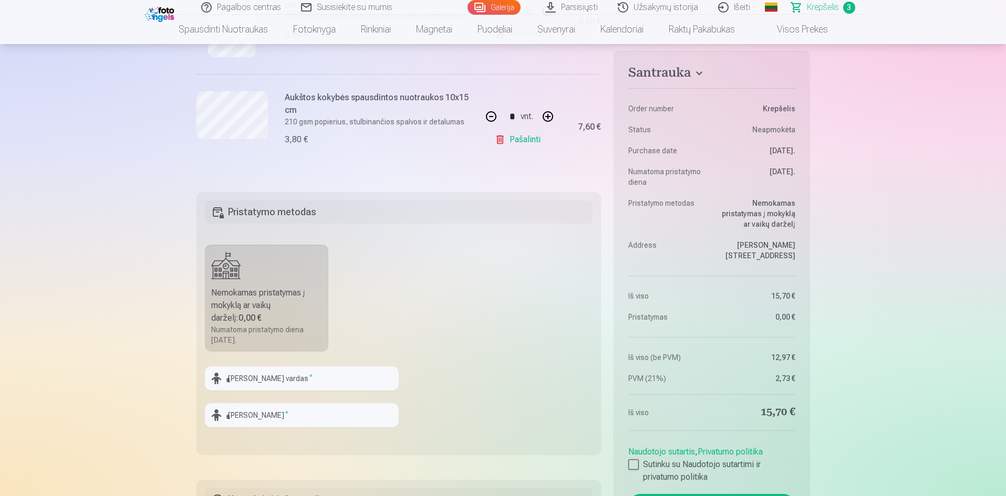
scroll to position [420, 0]
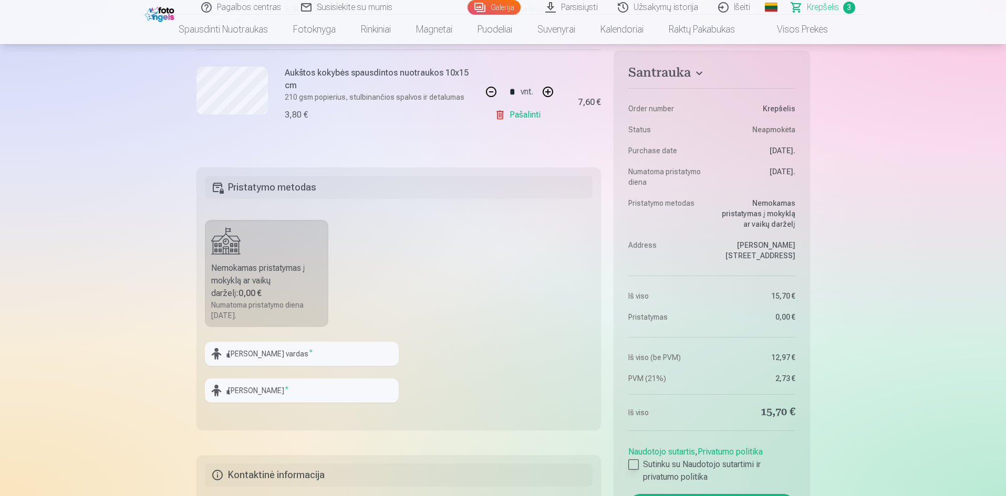
click at [631, 460] on div at bounding box center [633, 465] width 11 height 11
click at [250, 360] on input "text" at bounding box center [302, 354] width 194 height 24
type input "*"
drag, startPoint x: 293, startPoint y: 354, endPoint x: 243, endPoint y: 355, distance: 50.4
click at [243, 355] on input "**********" at bounding box center [302, 354] width 194 height 24
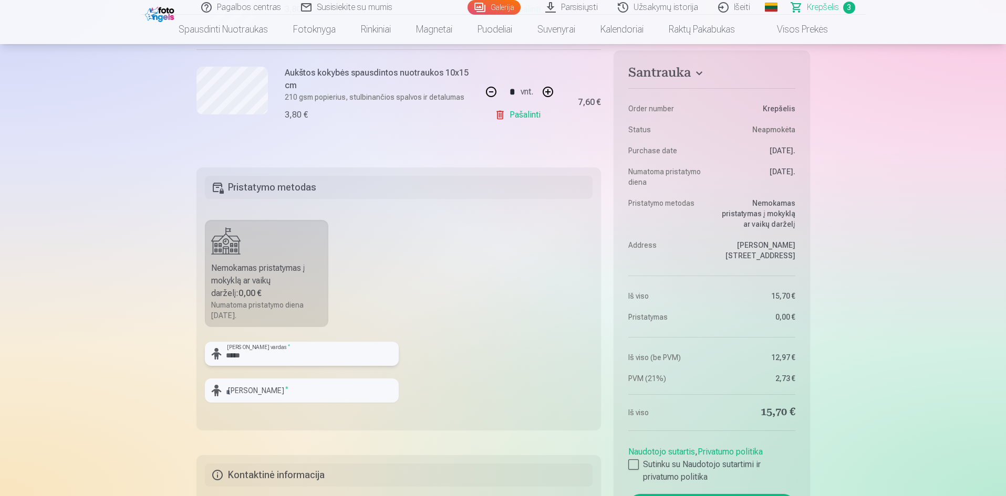
type input "****"
click at [245, 392] on input "text" at bounding box center [302, 391] width 194 height 24
paste input "*********"
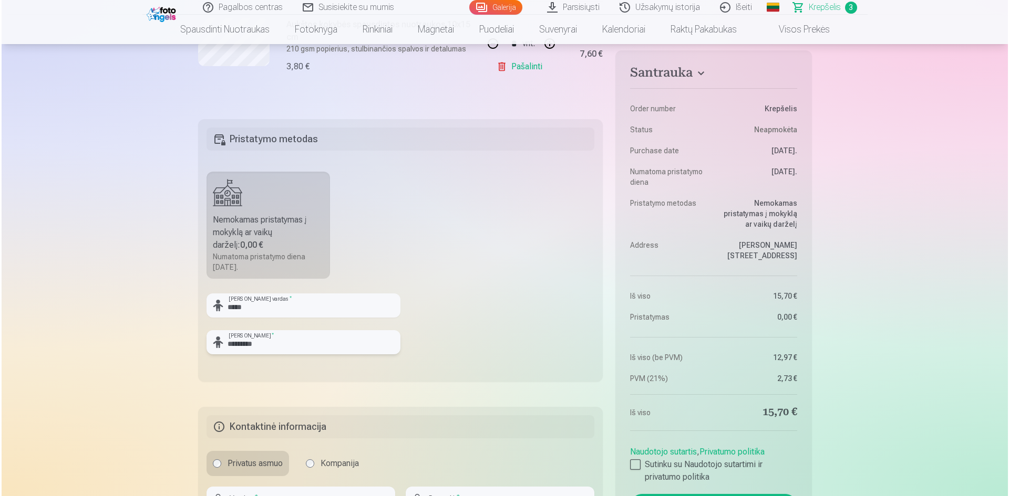
scroll to position [630, 0]
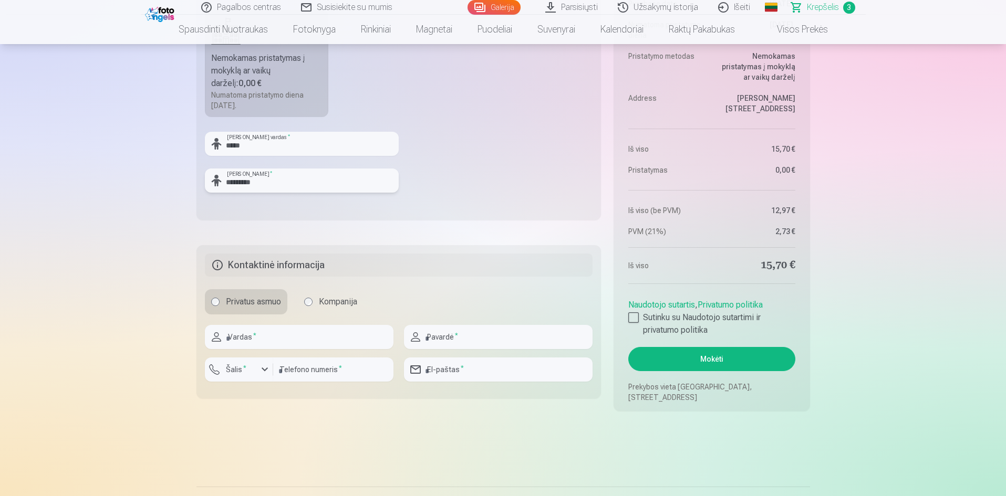
type input "*********"
click at [260, 339] on input "text" at bounding box center [299, 337] width 189 height 24
type input "******"
type input "*********"
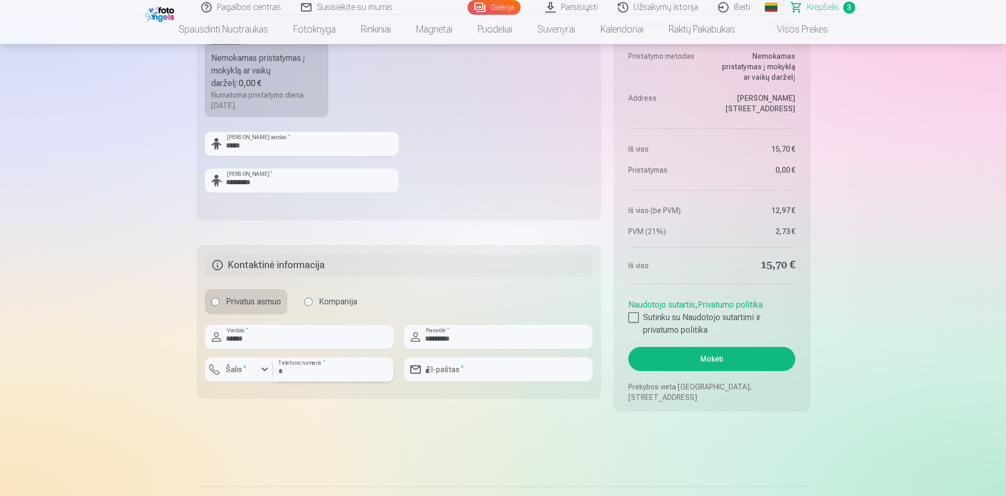
type input "**********"
click at [270, 372] on div "button" at bounding box center [264, 370] width 13 height 13
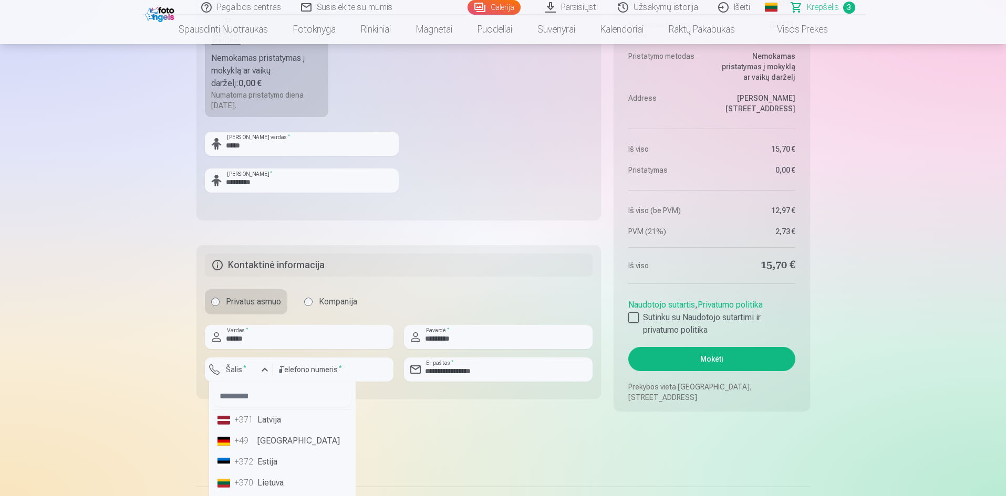
click at [246, 481] on div "+370" at bounding box center [244, 483] width 21 height 13
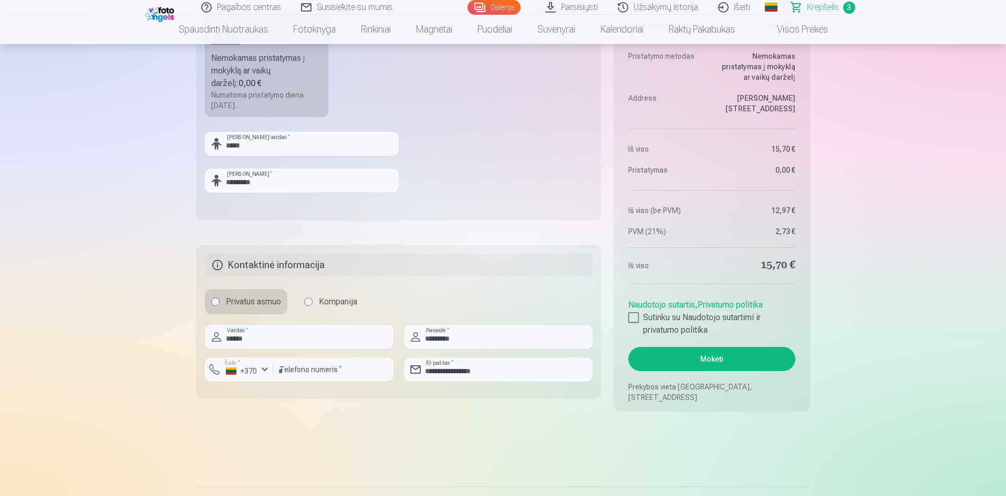
click at [697, 361] on button "Mokėti" at bounding box center [711, 359] width 167 height 24
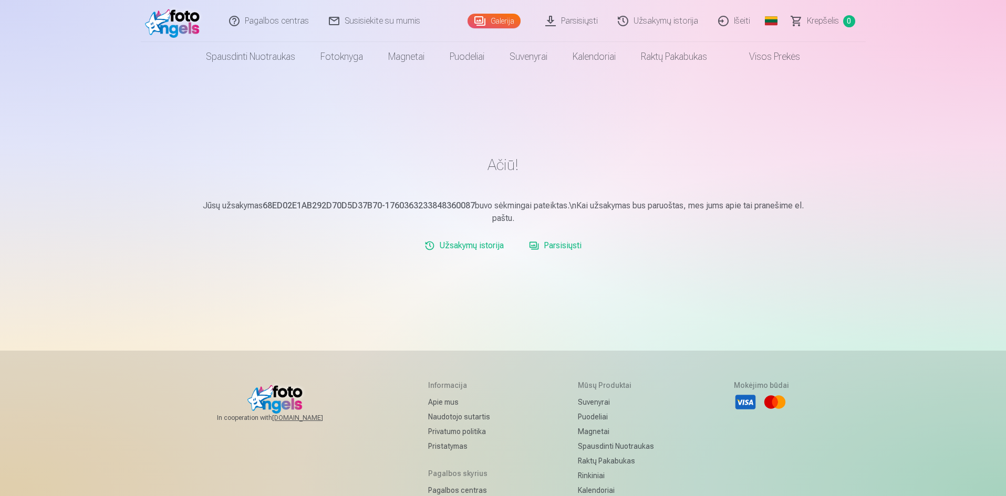
click at [736, 22] on link "Išeiti" at bounding box center [735, 21] width 52 height 42
